Goal: Task Accomplishment & Management: Use online tool/utility

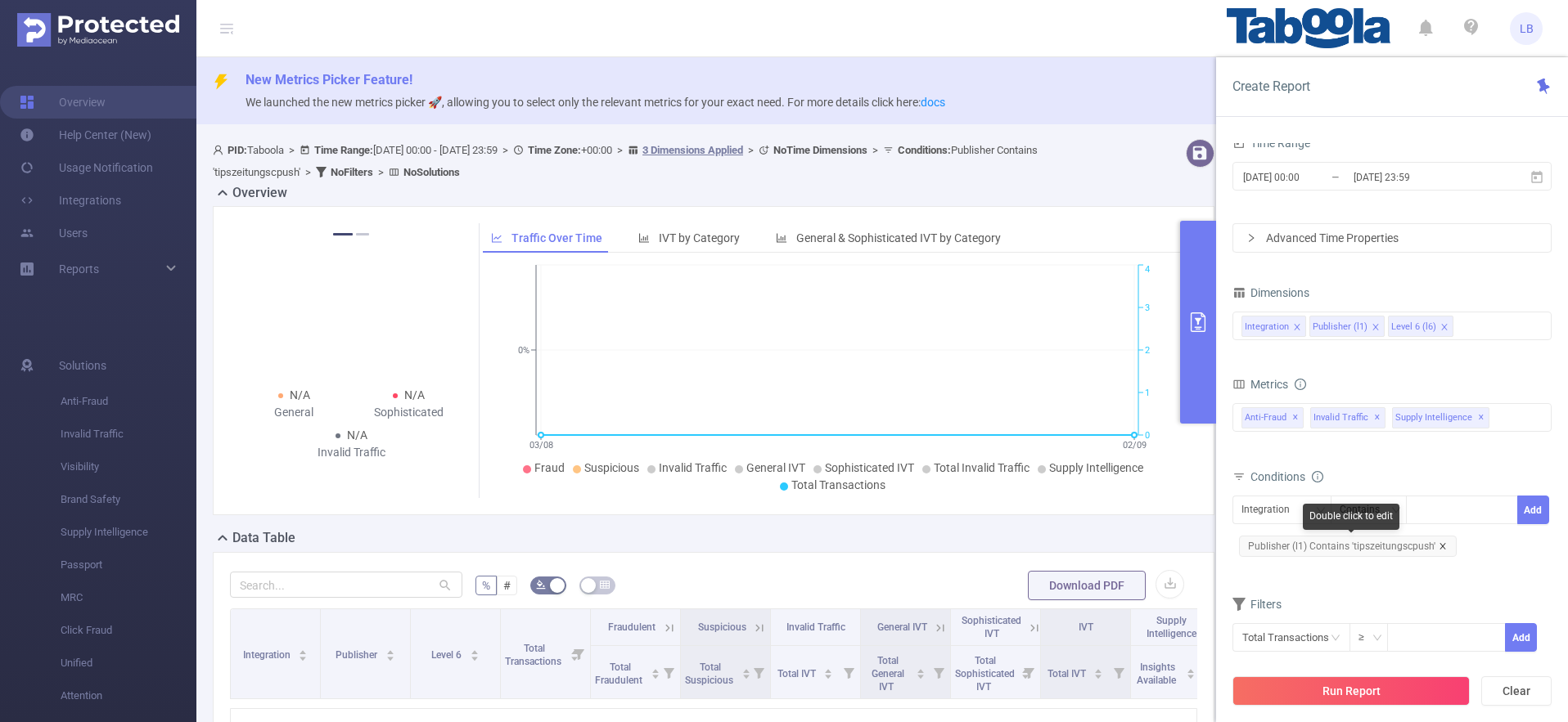
click at [1439, 550] on icon "icon: close" at bounding box center [1443, 546] width 8 height 8
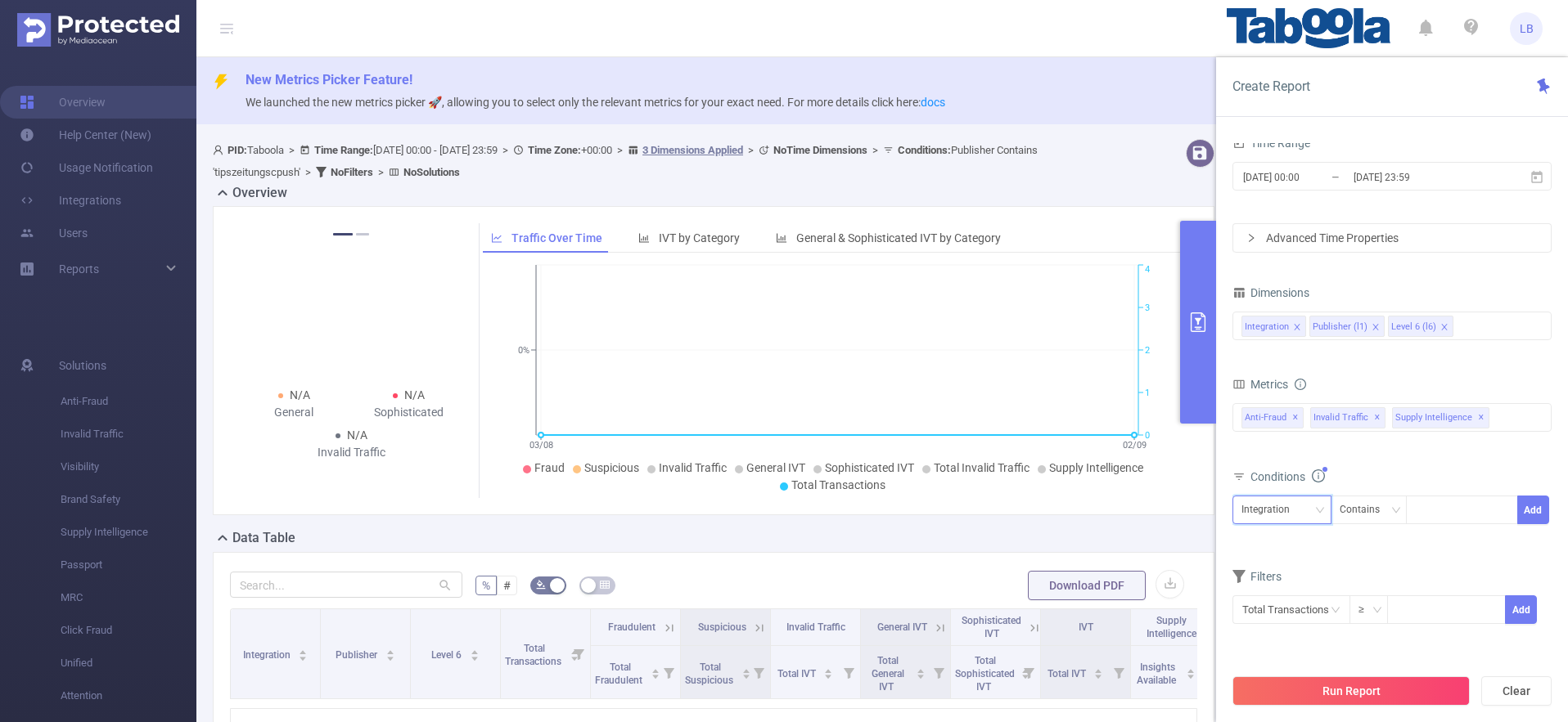
click at [1292, 517] on div "Integration" at bounding box center [1271, 510] width 59 height 27
click at [1313, 568] on li "Publisher (l1)" at bounding box center [1282, 570] width 99 height 26
click at [1437, 510] on div at bounding box center [1462, 510] width 94 height 27
paste input "intech-rpmasternet"
type input "intech-rpmasternet"
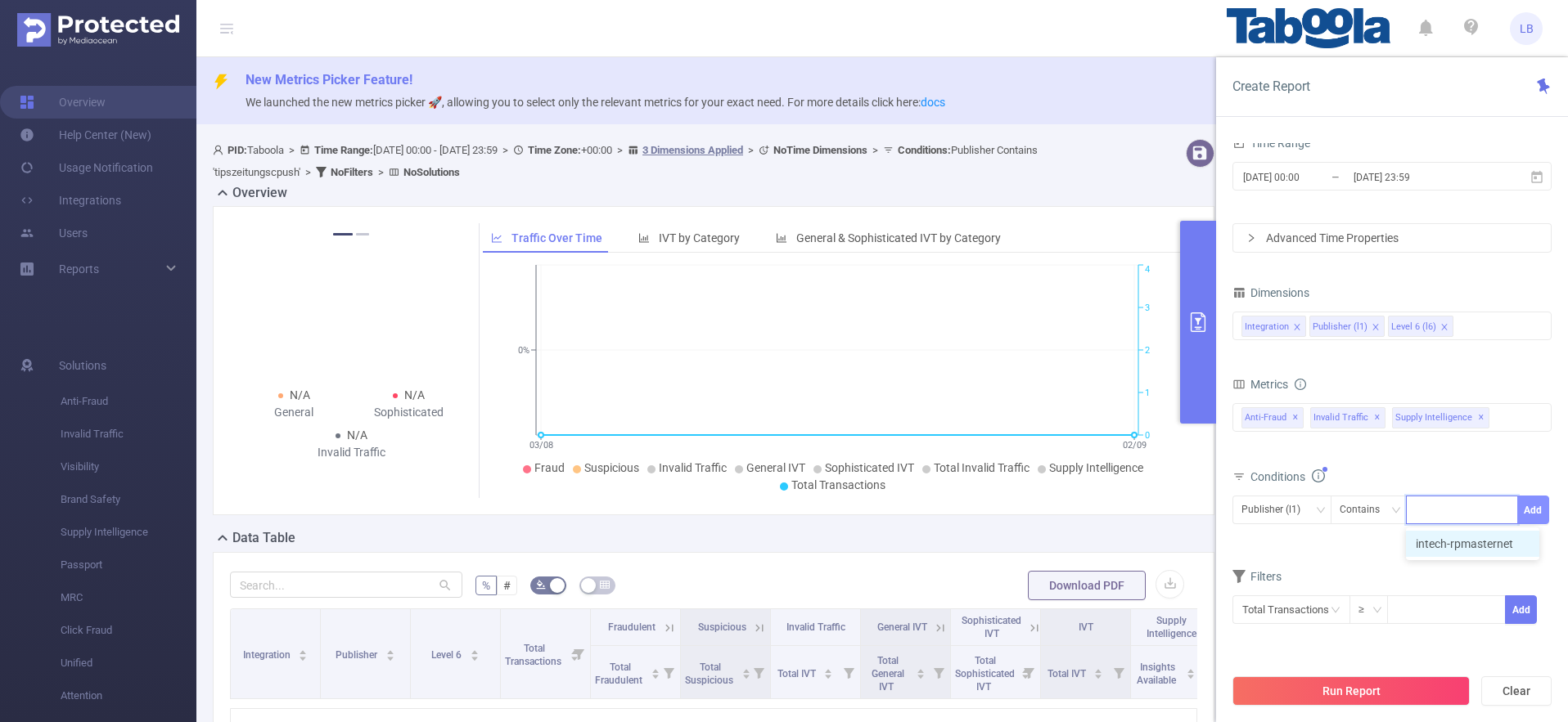
click at [1536, 508] on button "Add" at bounding box center [1533, 510] width 32 height 29
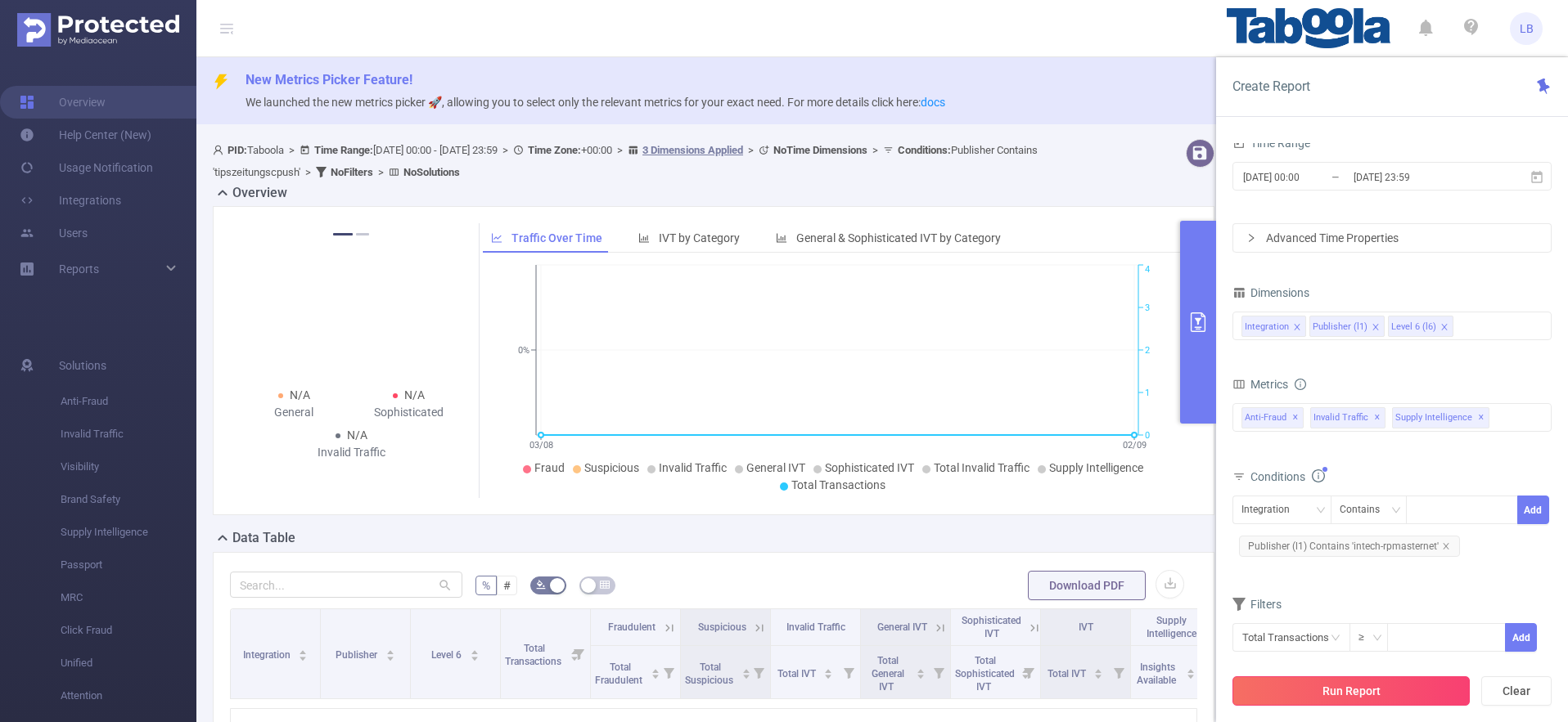
click at [1368, 685] on button "Run Report" at bounding box center [1350, 691] width 237 height 30
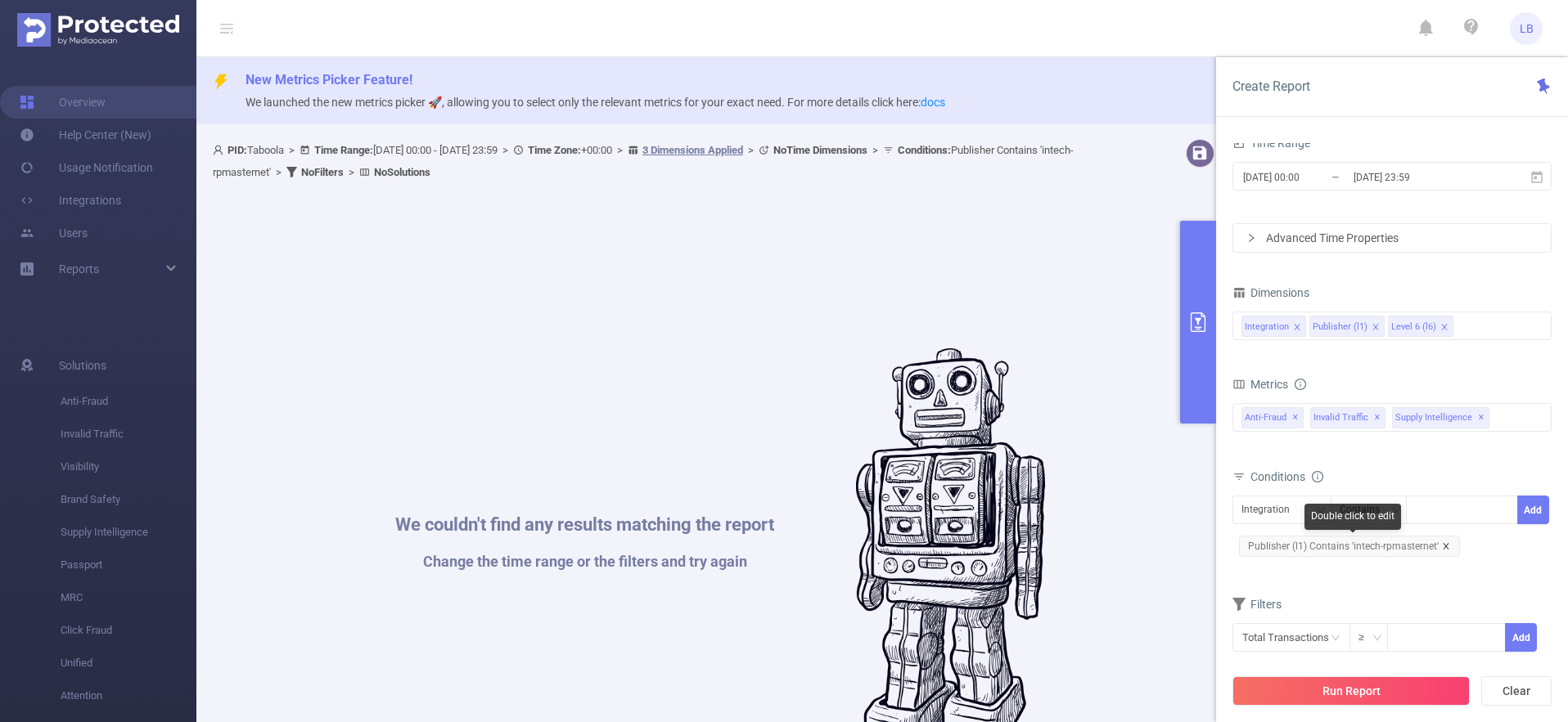
click at [1446, 544] on icon "icon: close" at bounding box center [1446, 546] width 8 height 8
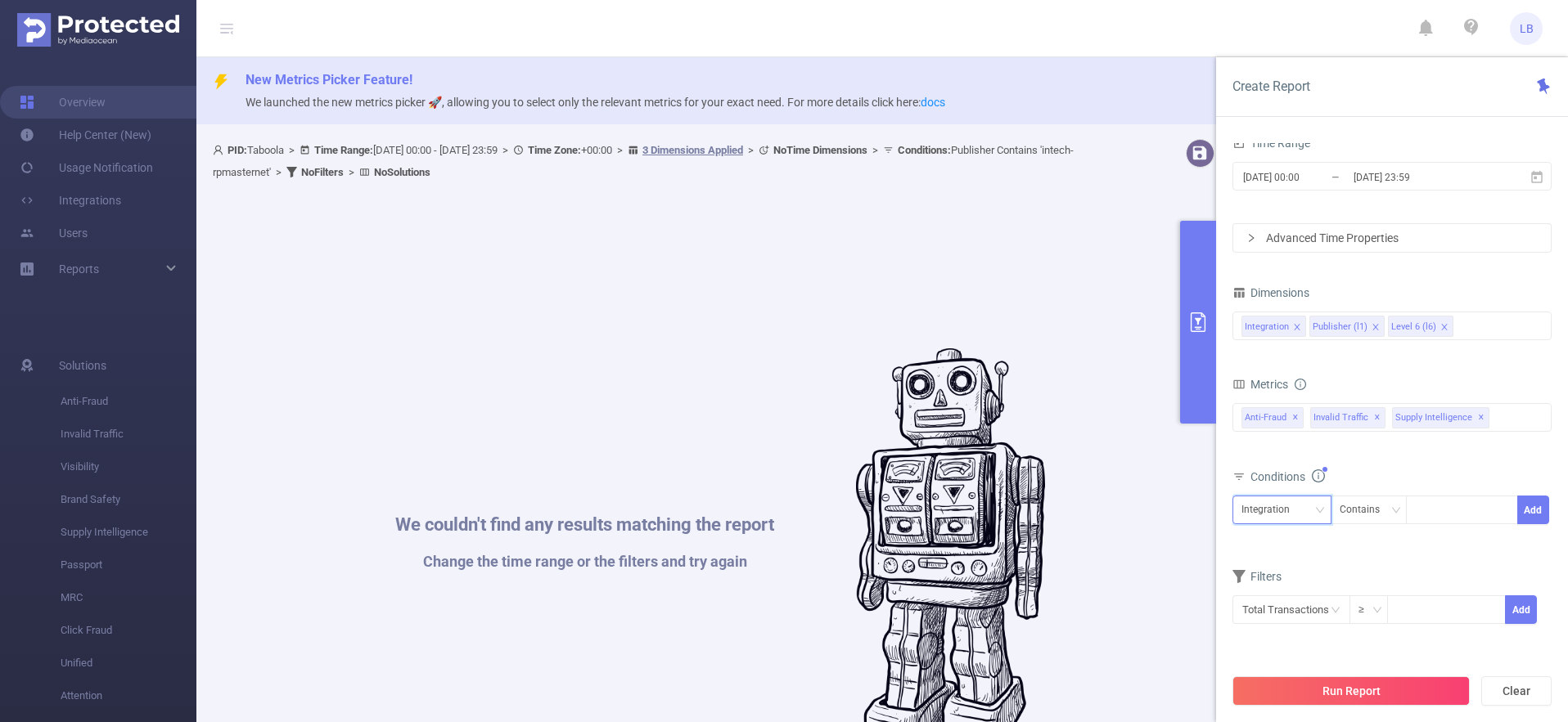
click at [1285, 517] on div "Integration" at bounding box center [1271, 510] width 59 height 27
click at [1303, 563] on li "Publisher (l1)" at bounding box center [1282, 570] width 99 height 26
click at [1468, 509] on div at bounding box center [1462, 510] width 94 height 27
paste input "intech-rpmasternet"
type input "intech-rpmasternet"
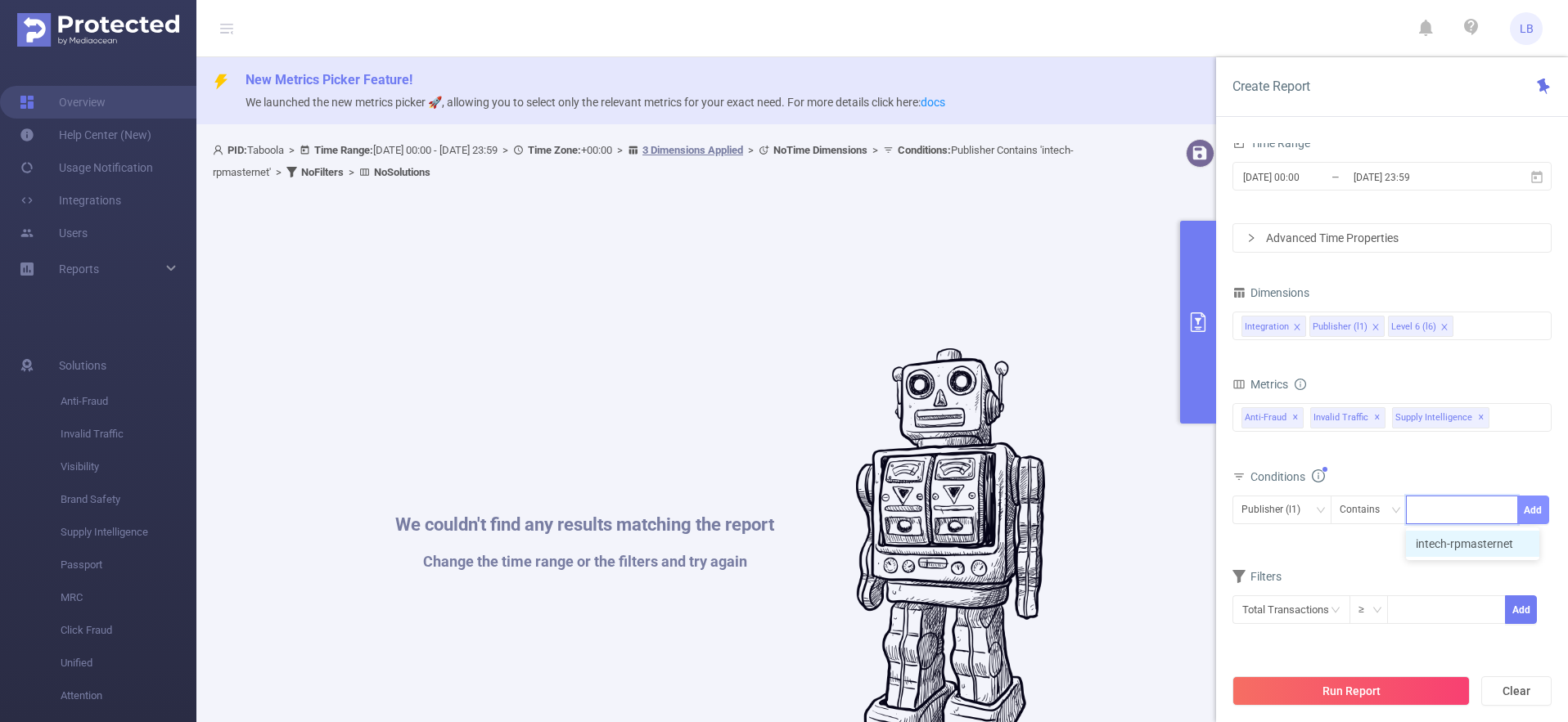
click at [1534, 510] on button "Add" at bounding box center [1533, 510] width 32 height 29
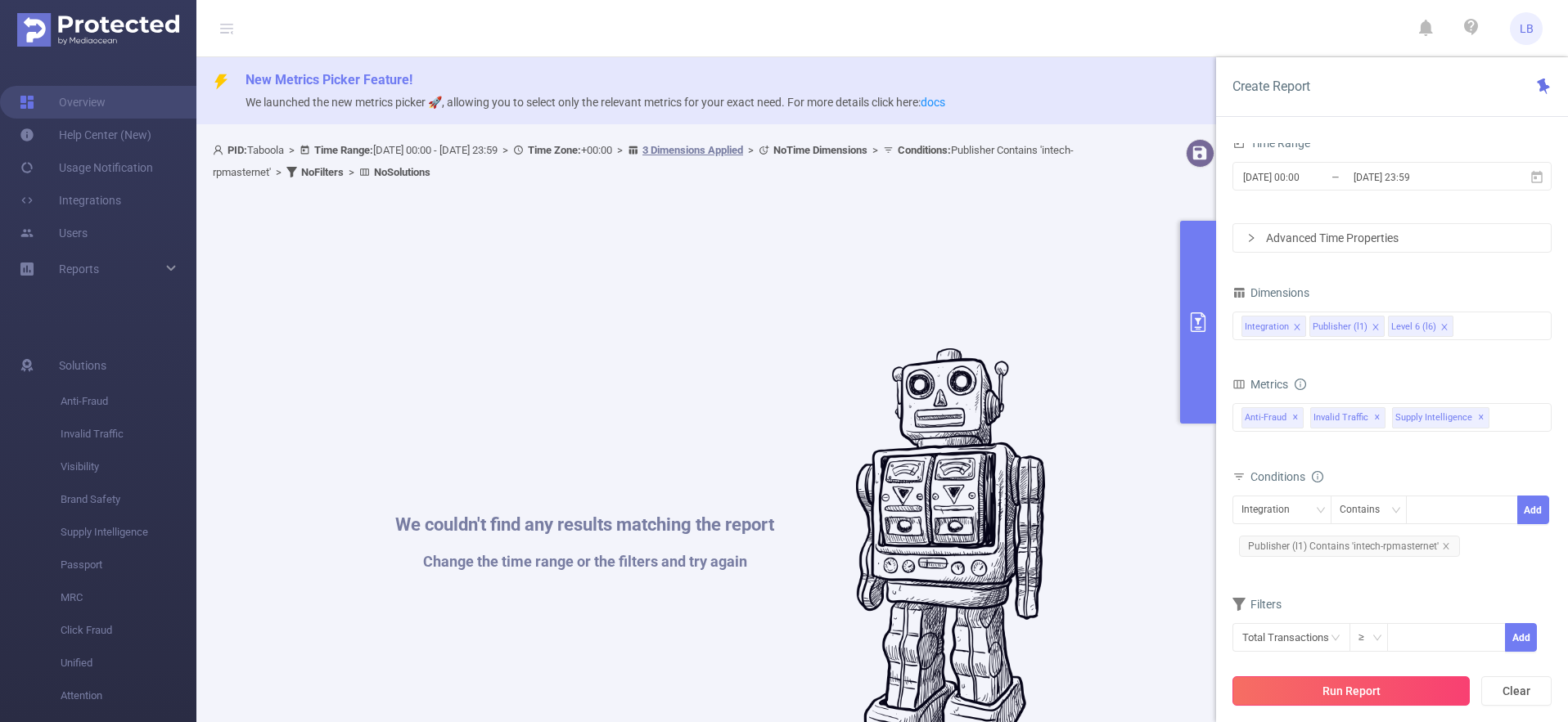
click at [1350, 694] on button "Run Report" at bounding box center [1350, 691] width 237 height 30
